Goal: Task Accomplishment & Management: Manage account settings

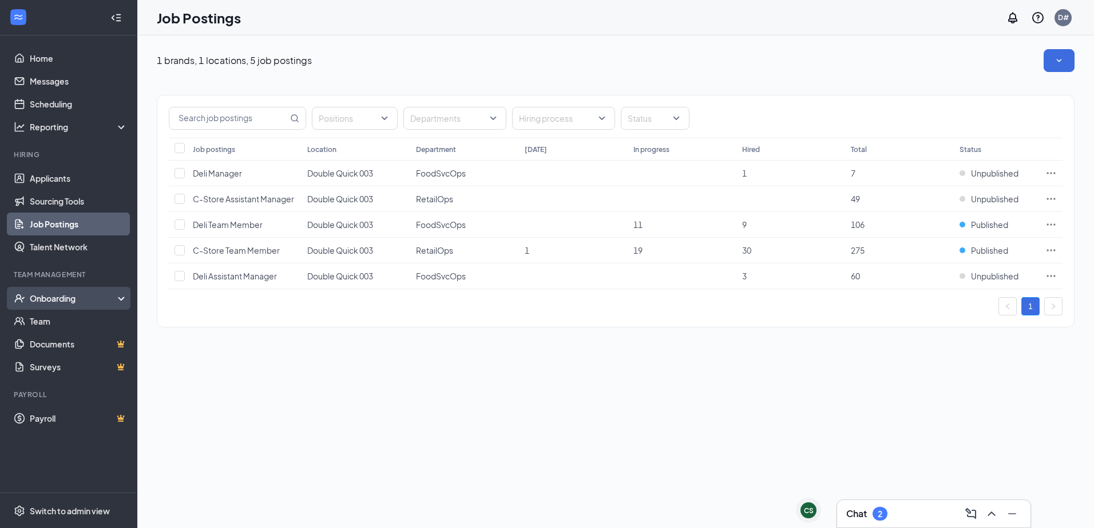
click at [55, 294] on div "Onboarding" at bounding box center [74, 298] width 88 height 11
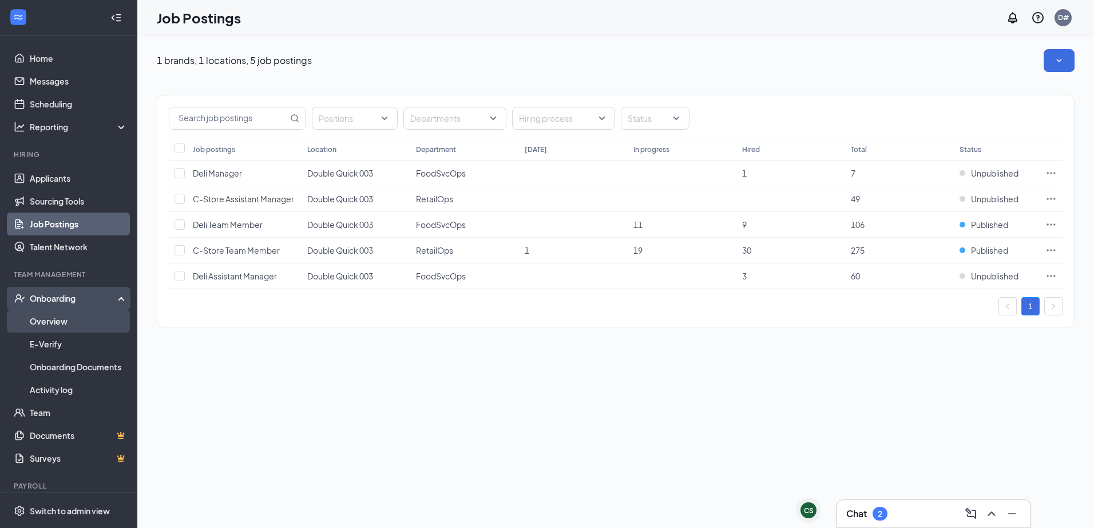
click at [50, 319] on link "Overview" at bounding box center [79, 321] width 98 height 23
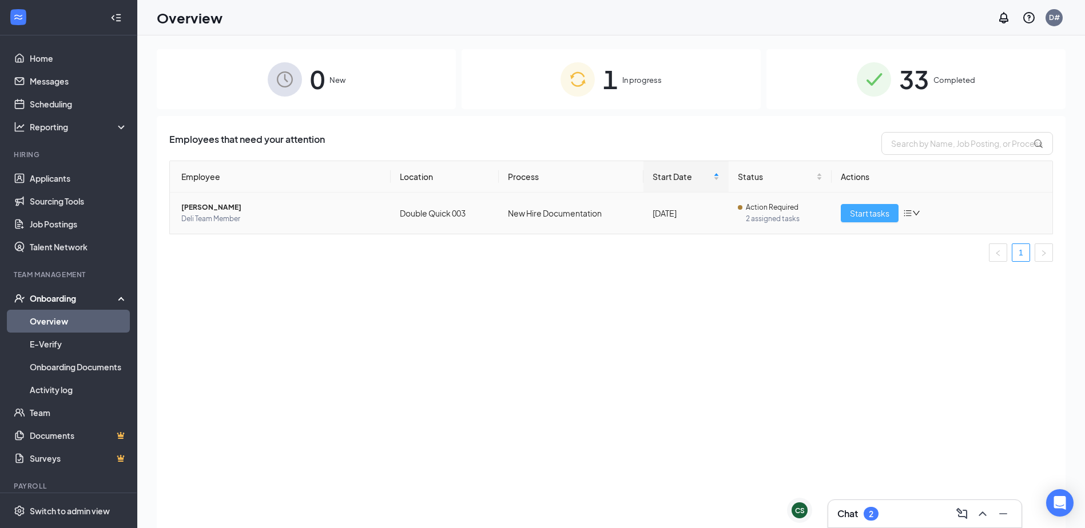
click at [856, 208] on span "Start tasks" at bounding box center [869, 213] width 39 height 13
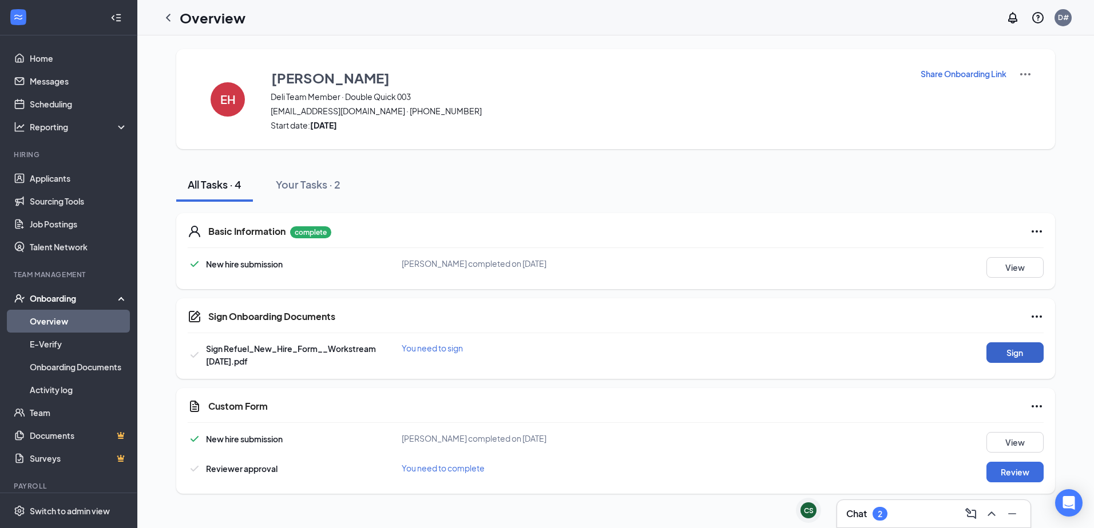
click at [1004, 354] on button "Sign" at bounding box center [1014, 353] width 57 height 21
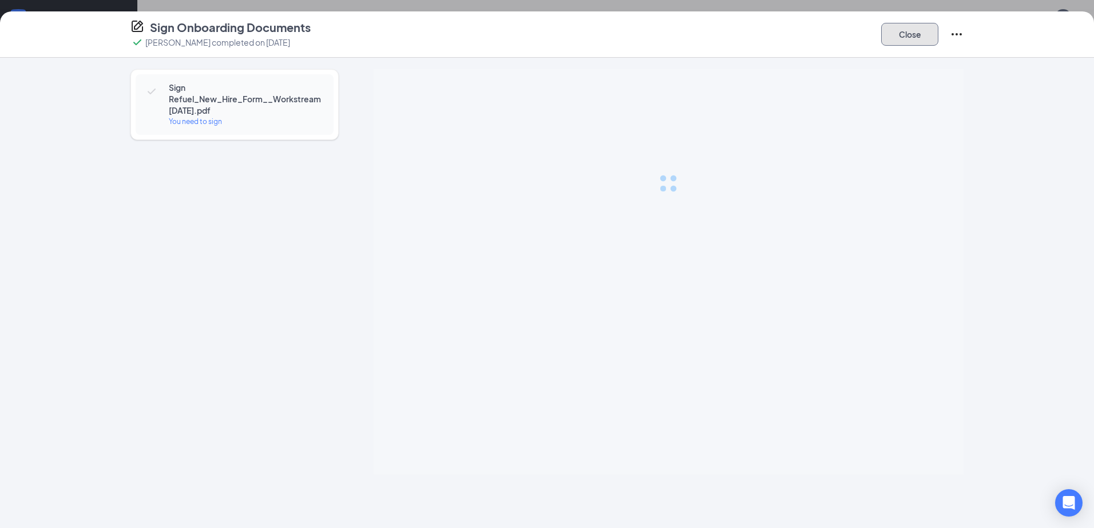
click at [904, 35] on button "Close" at bounding box center [909, 34] width 57 height 23
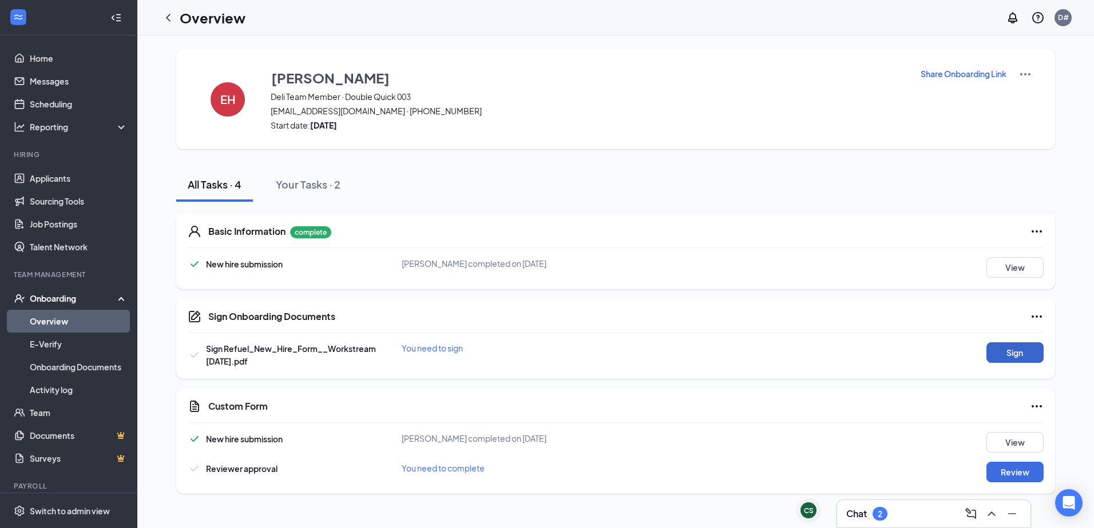
click at [1008, 350] on button "Sign" at bounding box center [1014, 353] width 57 height 21
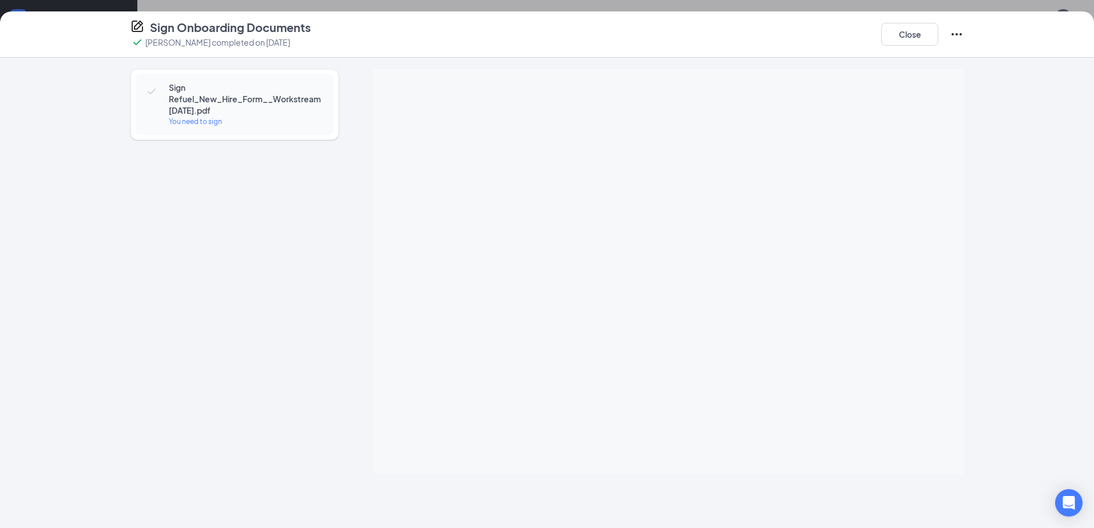
click at [674, 210] on div "Sign Onboarding Documents [PERSON_NAME] completed on [DATE] Close Sign Refuel_N…" at bounding box center [547, 264] width 1094 height 528
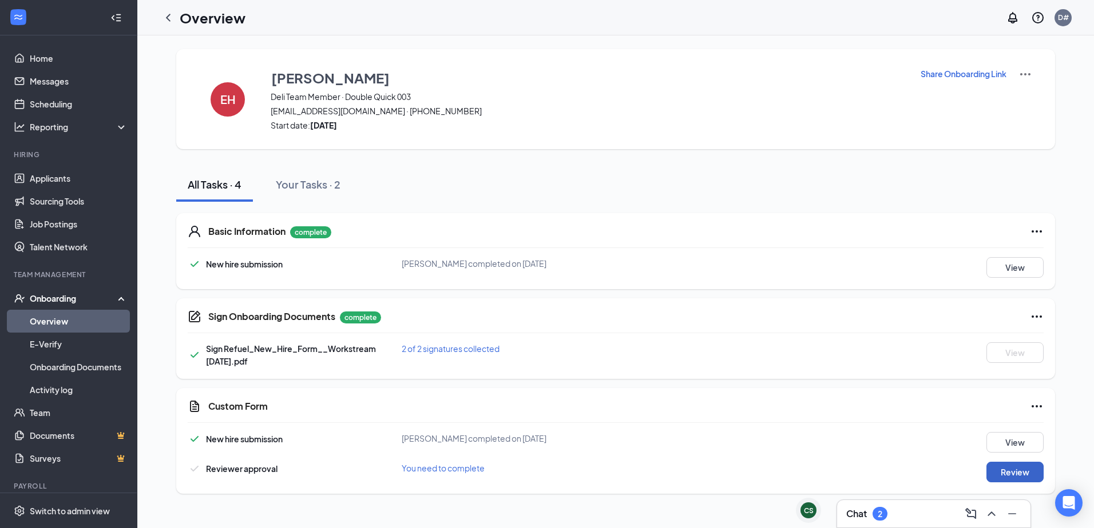
click at [1014, 472] on button "Review" at bounding box center [1014, 472] width 57 height 21
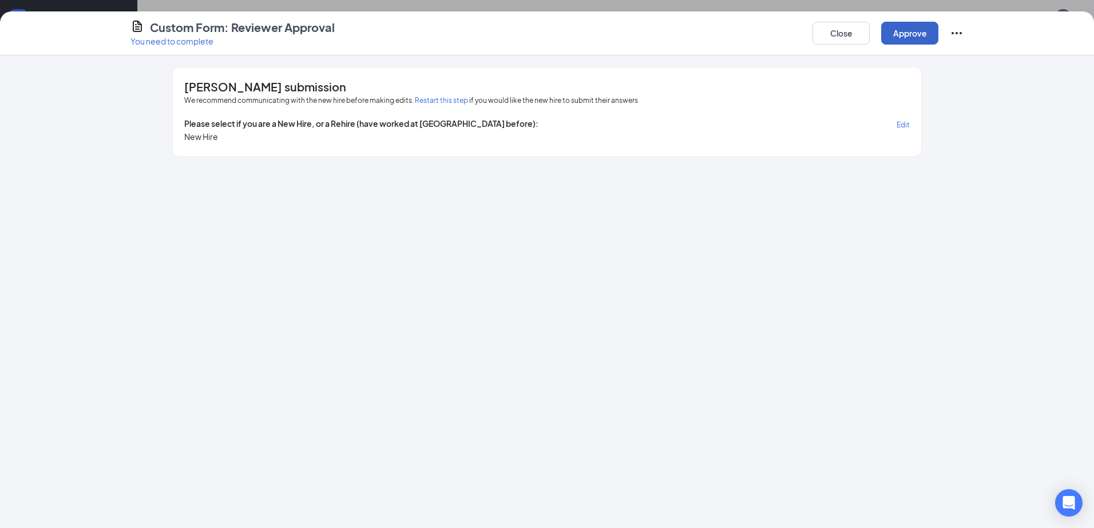
click at [903, 43] on button "Approve" at bounding box center [909, 33] width 57 height 23
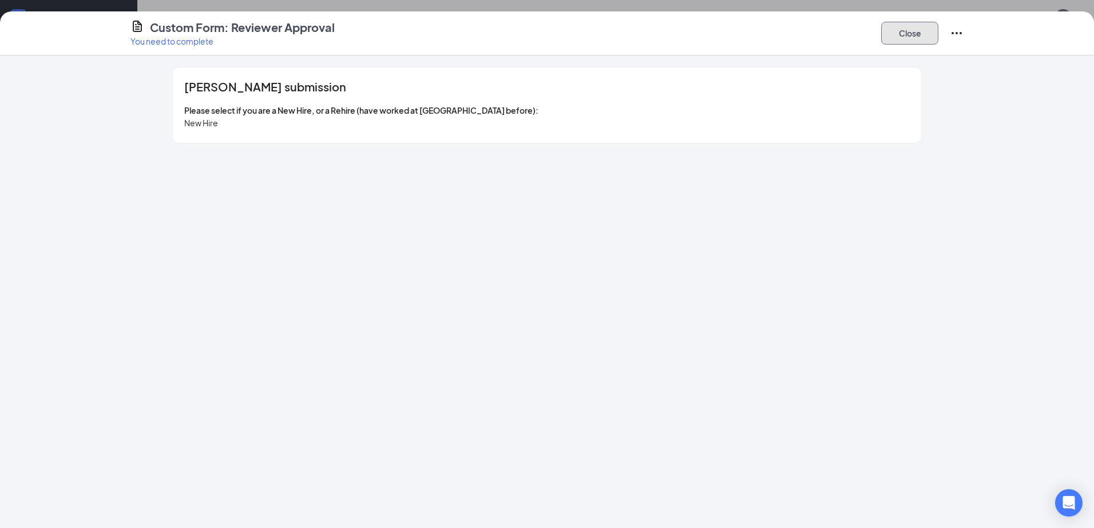
click at [903, 43] on button "Close" at bounding box center [909, 33] width 57 height 23
